Goal: Task Accomplishment & Management: Manage account settings

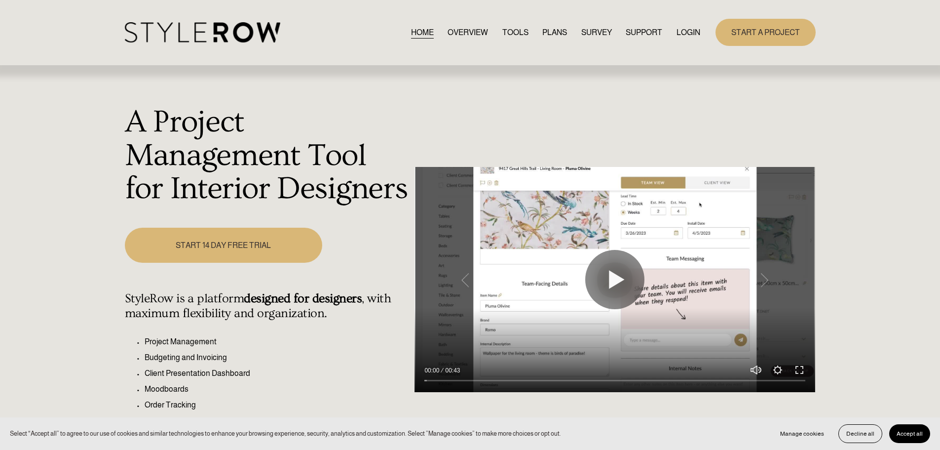
click at [687, 33] on link "LOGIN" at bounding box center [689, 32] width 24 height 13
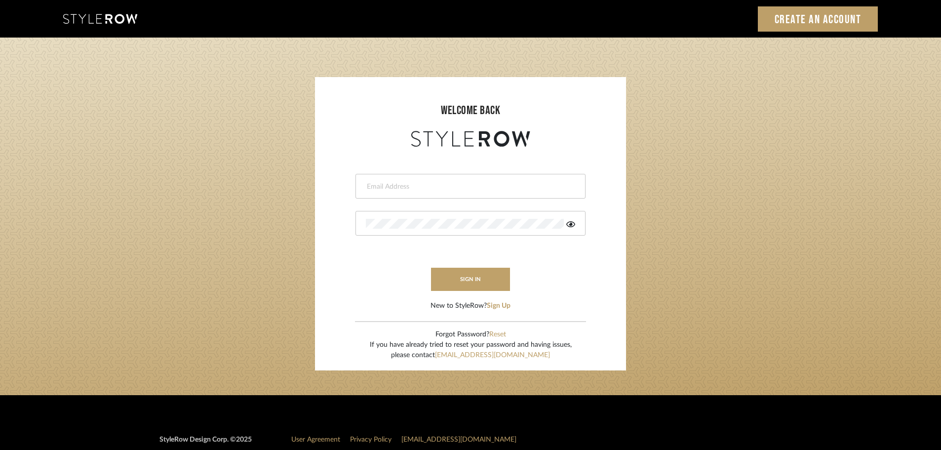
drag, startPoint x: 372, startPoint y: 186, endPoint x: 377, endPoint y: 184, distance: 5.2
click at [372, 186] on input "email" at bounding box center [469, 187] width 207 height 10
click at [425, 181] on div at bounding box center [470, 186] width 230 height 25
type input "5"
type input "hector@khrystentaylor.com"
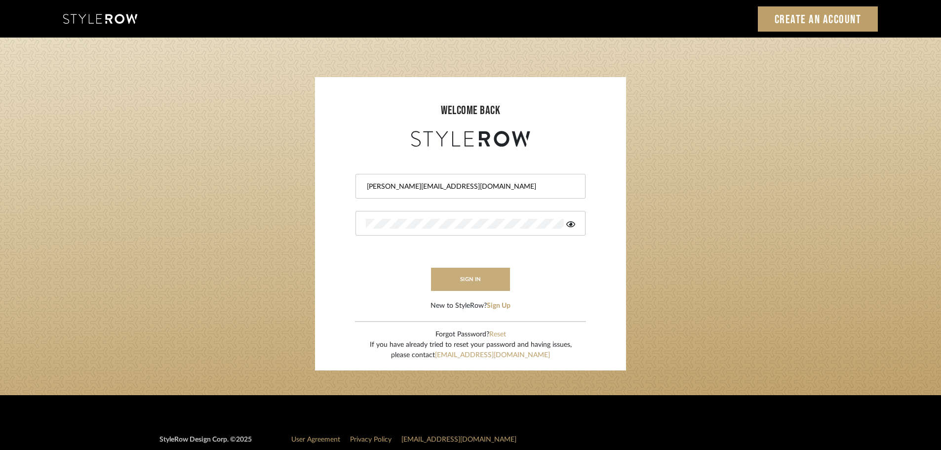
click at [502, 283] on button "sign in" at bounding box center [470, 278] width 79 height 23
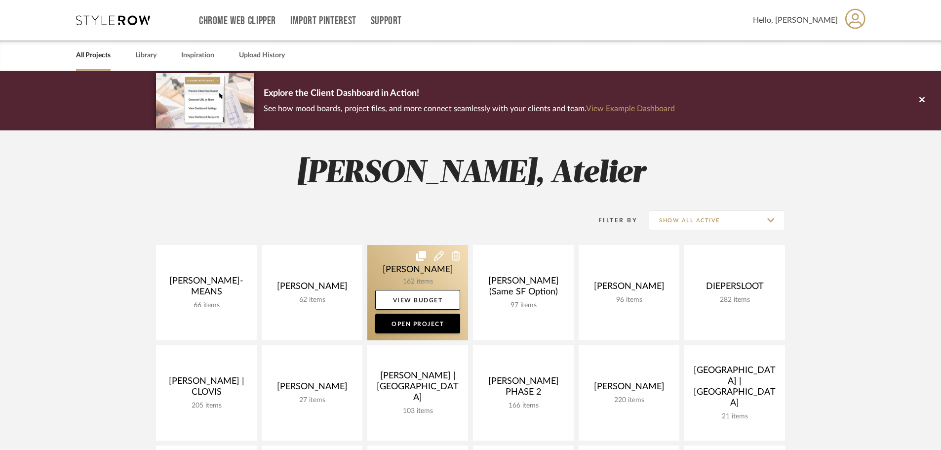
click at [418, 283] on link at bounding box center [417, 292] width 101 height 95
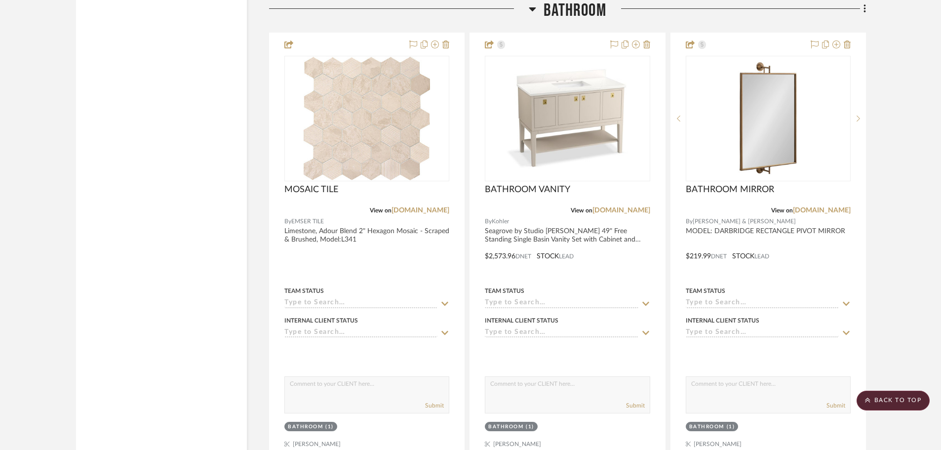
scroll to position [9624, 0]
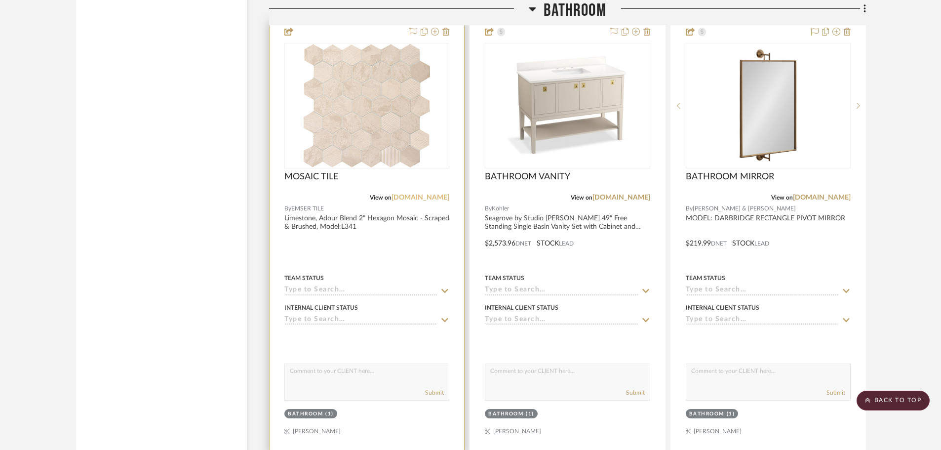
click at [426, 200] on link "[DOMAIN_NAME]" at bounding box center [420, 197] width 58 height 7
click at [449, 32] on icon at bounding box center [445, 32] width 7 height 8
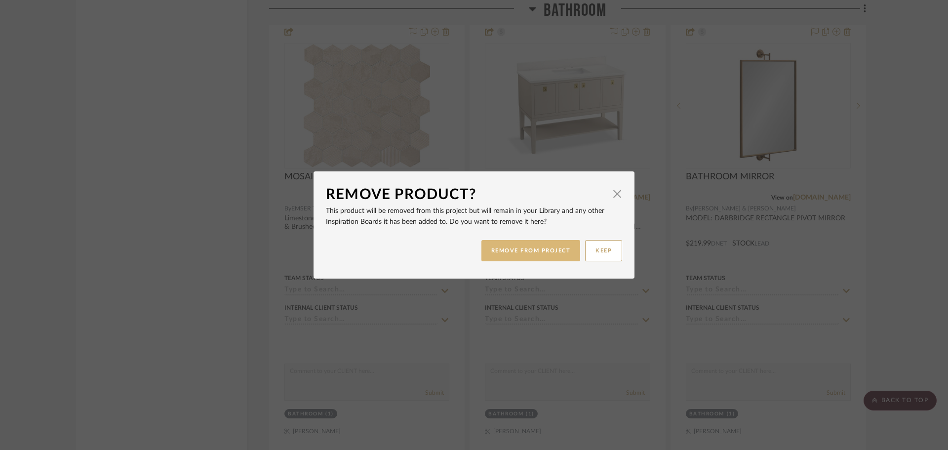
click at [543, 253] on button "REMOVE FROM PROJECT" at bounding box center [530, 250] width 99 height 21
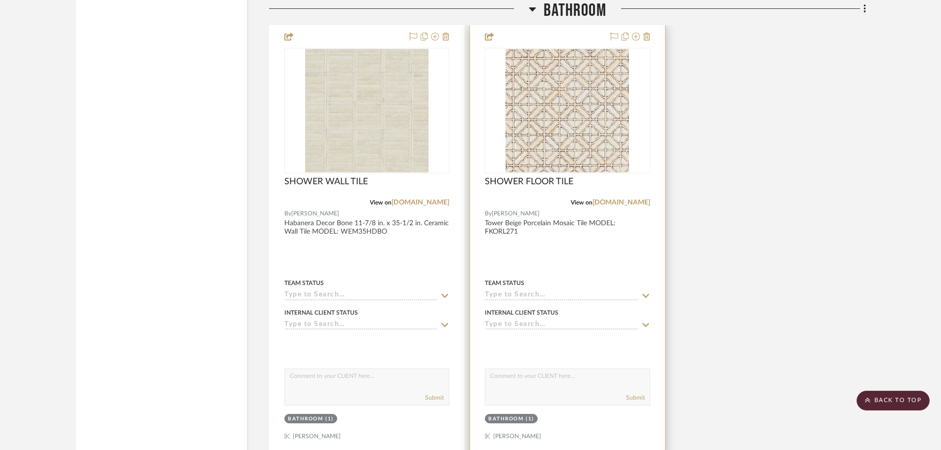
scroll to position [10512, 0]
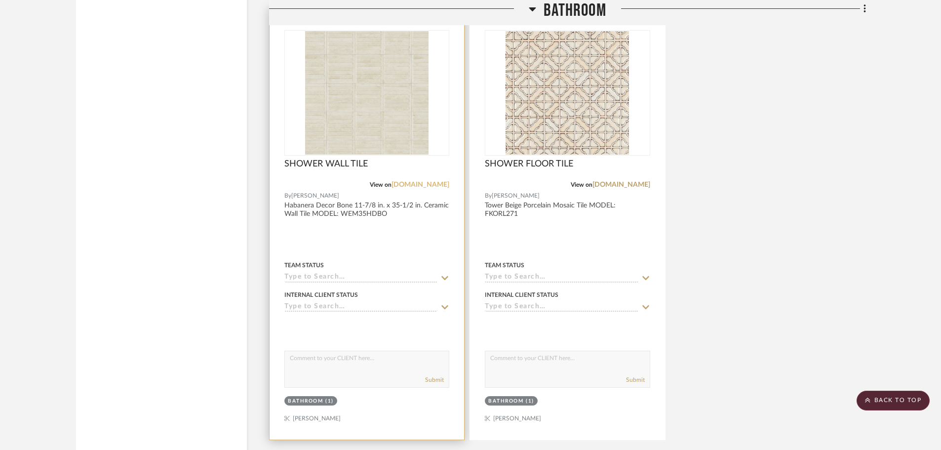
click at [434, 182] on div "View on [DOMAIN_NAME]" at bounding box center [366, 184] width 165 height 9
click at [434, 185] on link "[DOMAIN_NAME]" at bounding box center [420, 184] width 58 height 7
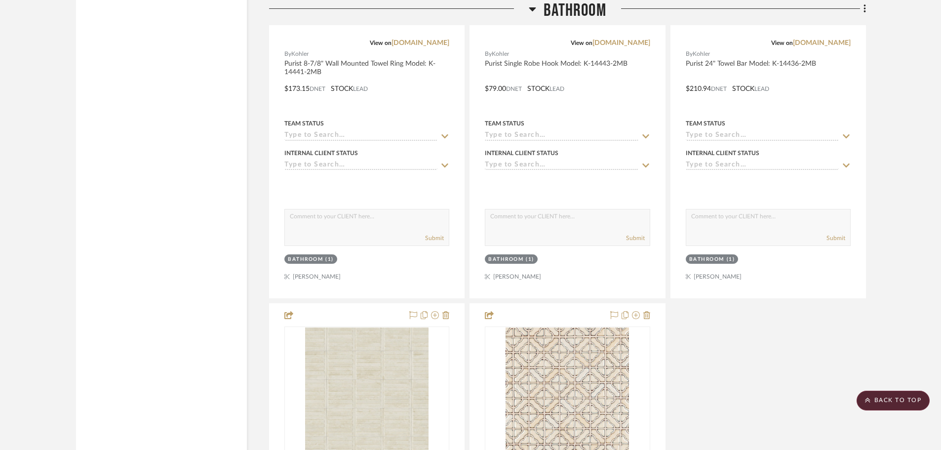
scroll to position [9772, 0]
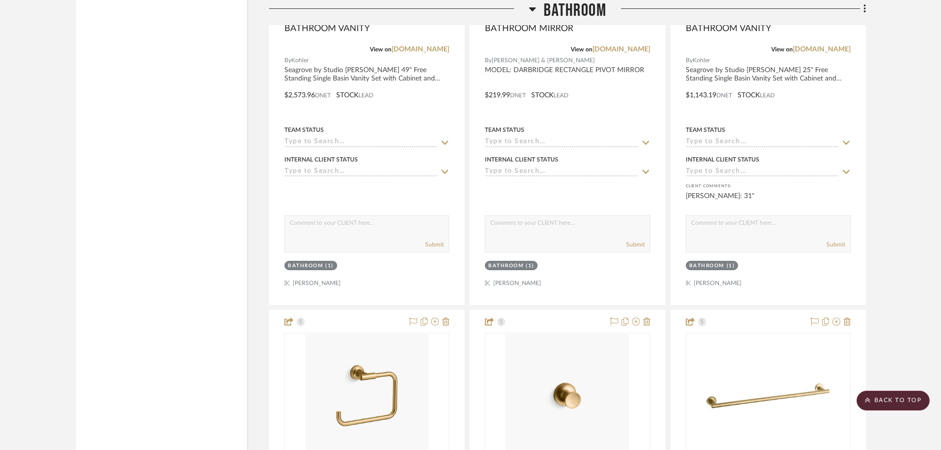
click at [880, 404] on scroll-to-top-button "BACK TO TOP" at bounding box center [892, 400] width 73 height 20
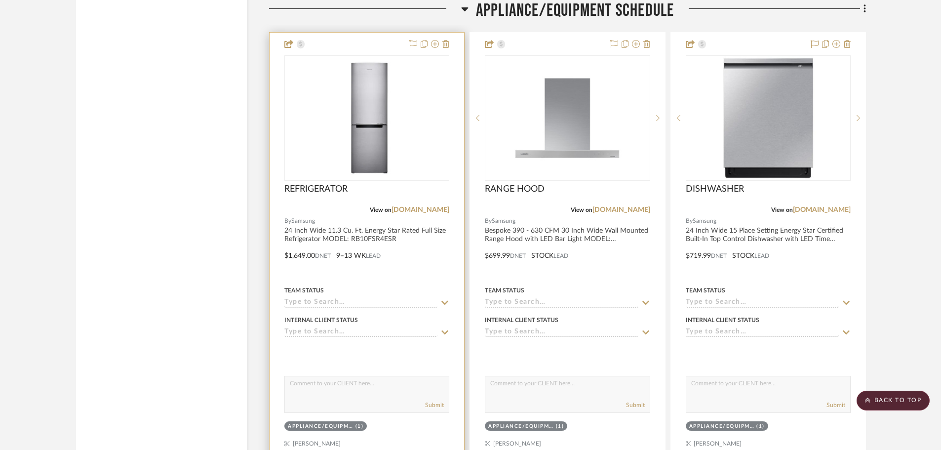
scroll to position [8194, 0]
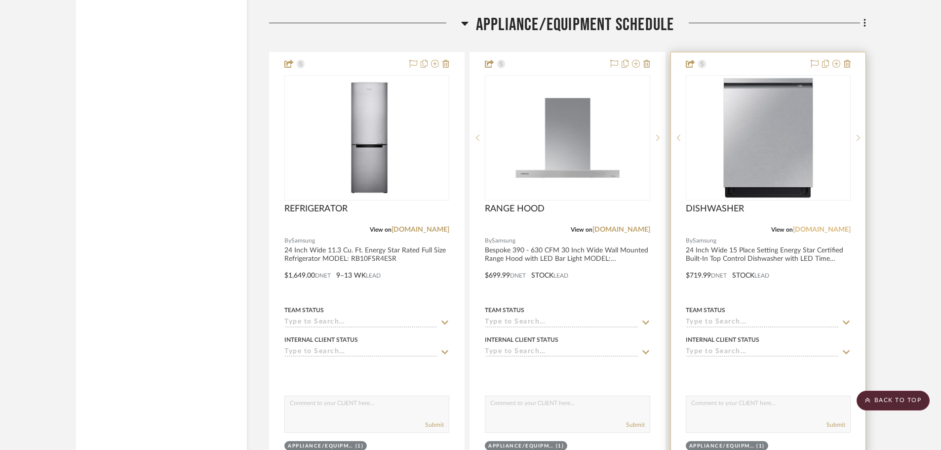
click at [834, 231] on link "[DOMAIN_NAME]" at bounding box center [822, 229] width 58 height 7
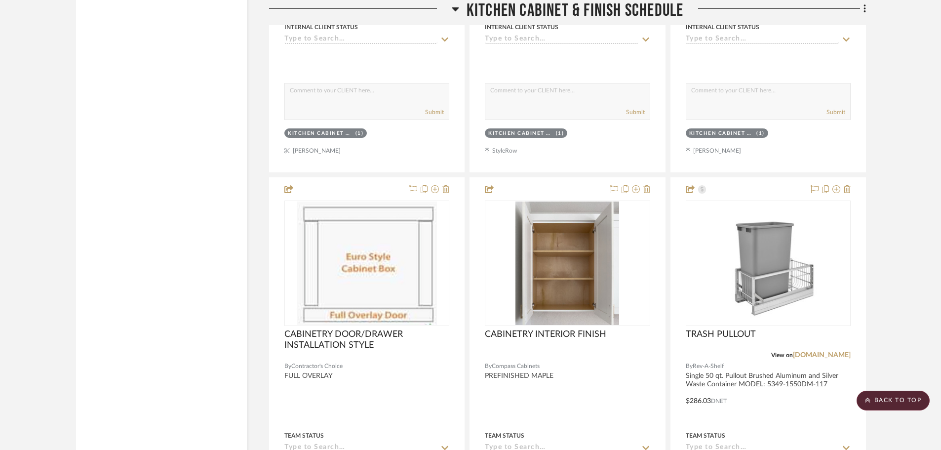
scroll to position [7108, 0]
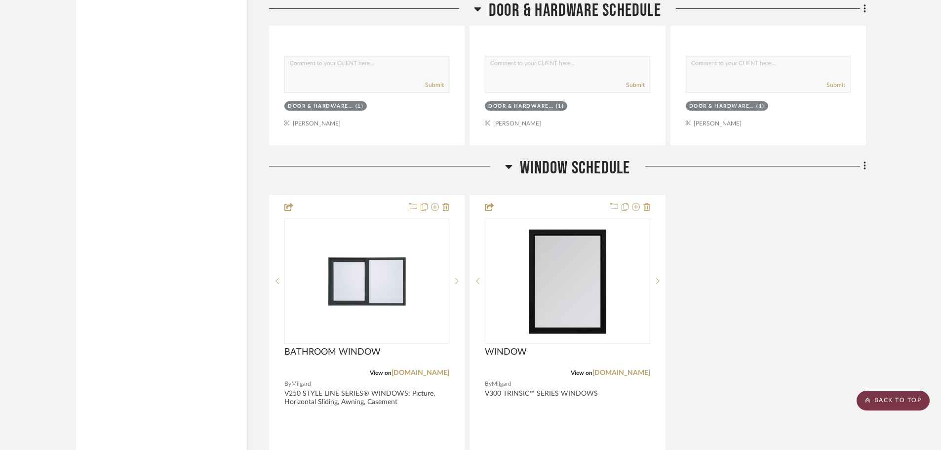
click at [917, 408] on scroll-to-top-button "BACK TO TOP" at bounding box center [892, 400] width 73 height 20
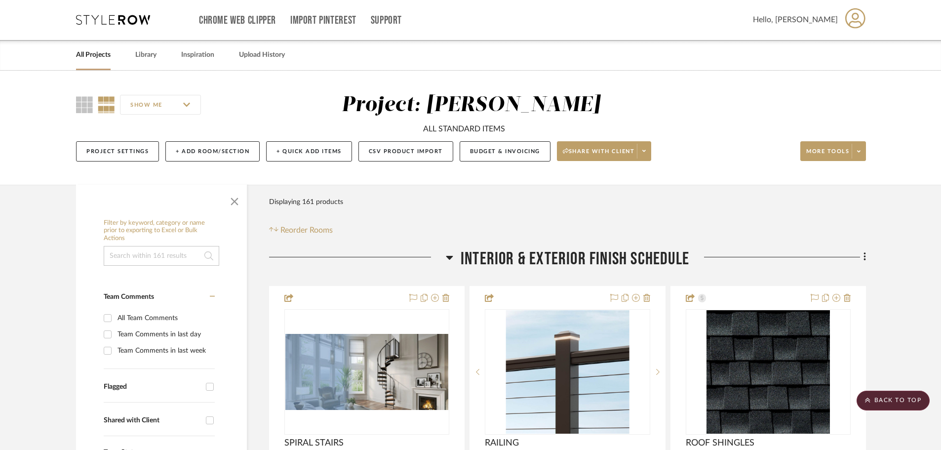
scroll to position [0, 0]
click at [142, 56] on link "Library" at bounding box center [145, 55] width 21 height 13
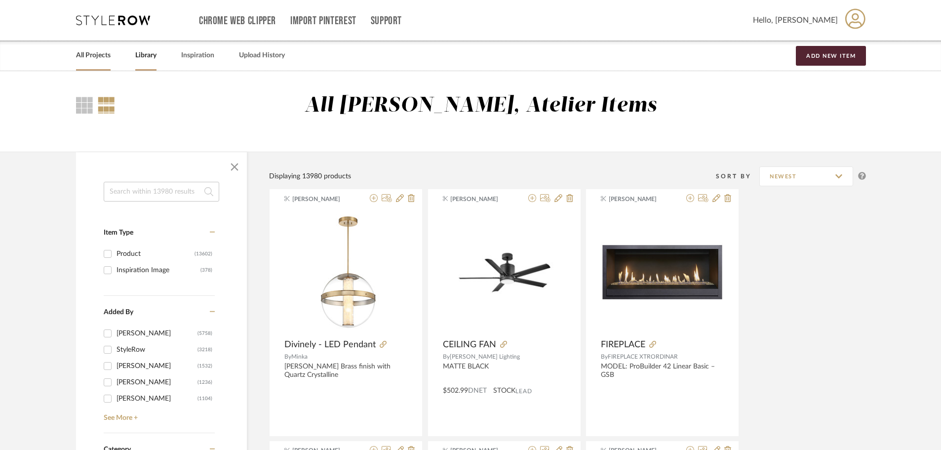
click at [87, 51] on link "All Projects" at bounding box center [93, 55] width 35 height 13
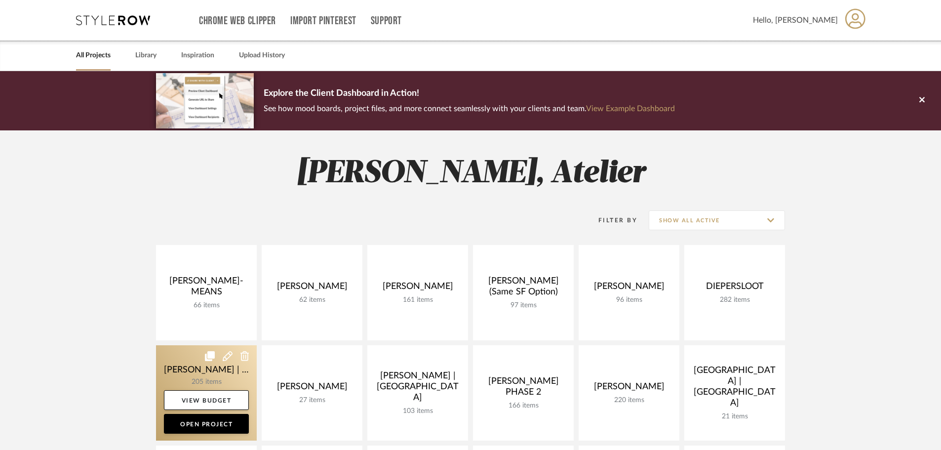
click at [224, 369] on link at bounding box center [206, 392] width 101 height 95
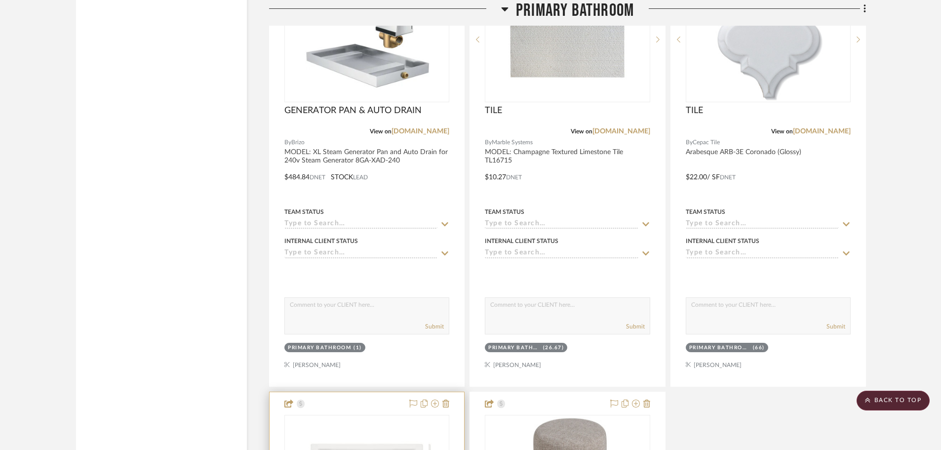
scroll to position [4541, 0]
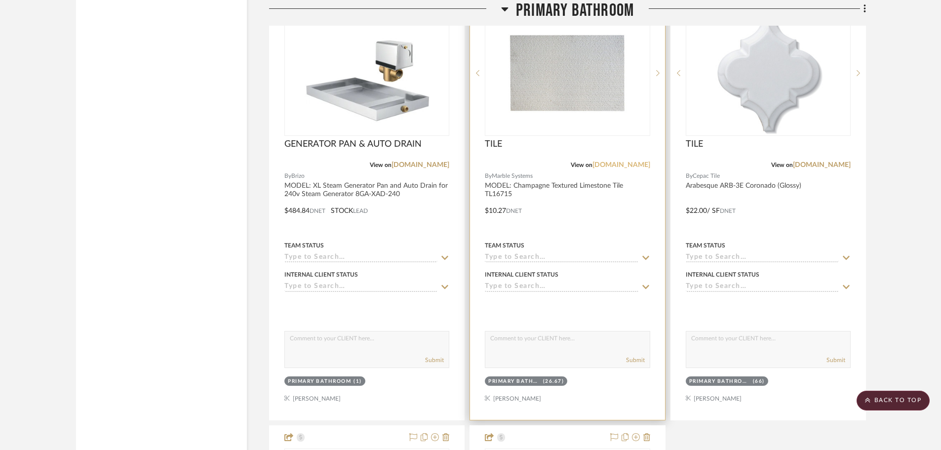
click at [617, 167] on link "[DOMAIN_NAME]" at bounding box center [621, 164] width 58 height 7
